Goal: Information Seeking & Learning: Understand process/instructions

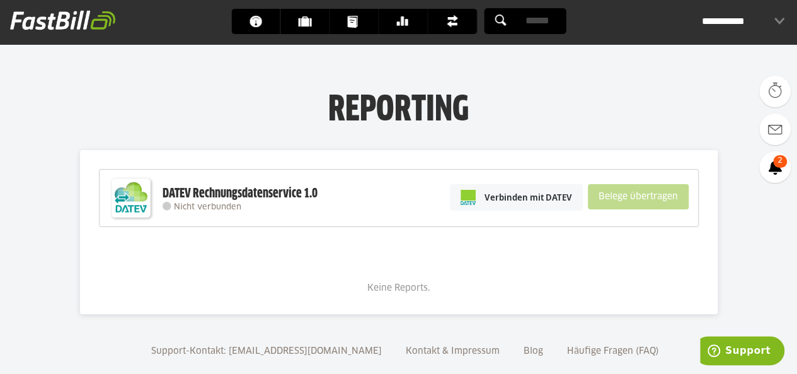
click at [168, 206] on icon at bounding box center [167, 206] width 9 height 9
click at [513, 193] on span "Verbinden mit DATEV" at bounding box center [528, 197] width 88 height 13
click at [501, 195] on span "Verbinden mit DATEV" at bounding box center [528, 197] width 88 height 13
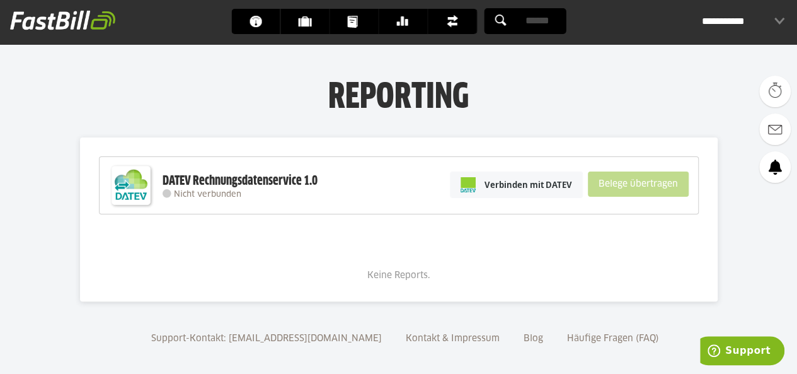
scroll to position [20, 0]
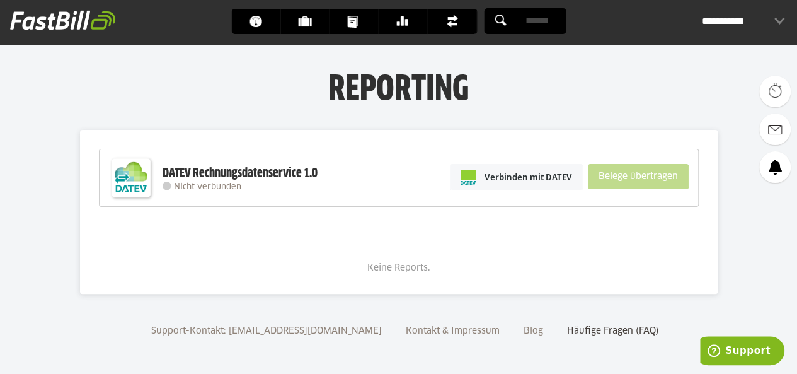
click at [563, 333] on link "Häufige Fragen (FAQ)" at bounding box center [613, 330] width 101 height 9
click at [352, 18] on span "Dokumente" at bounding box center [357, 21] width 21 height 25
